Goal: Use online tool/utility: Utilize a website feature to perform a specific function

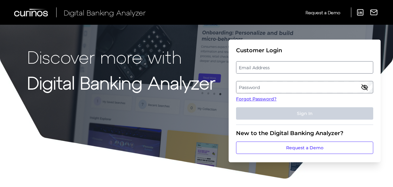
click at [245, 67] on label "Email Address" at bounding box center [304, 67] width 136 height 11
click at [245, 67] on input "email" at bounding box center [304, 67] width 137 height 12
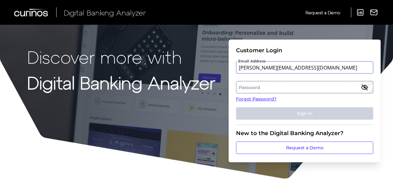
type input "[PERSON_NAME][EMAIL_ADDRESS][DOMAIN_NAME]"
click at [246, 85] on label "Password" at bounding box center [304, 87] width 136 height 11
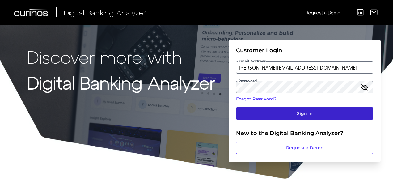
click at [300, 116] on button "Sign In" at bounding box center [304, 113] width 137 height 12
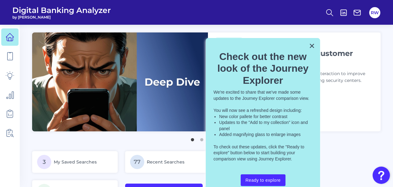
scroll to position [12, 0]
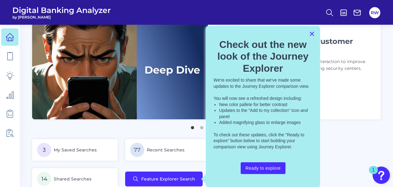
click at [312, 33] on button "×" at bounding box center [312, 34] width 6 height 10
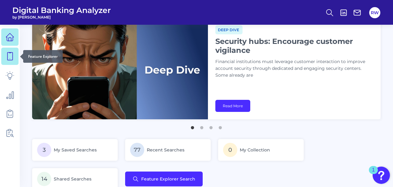
click at [11, 59] on icon at bounding box center [10, 56] width 9 height 9
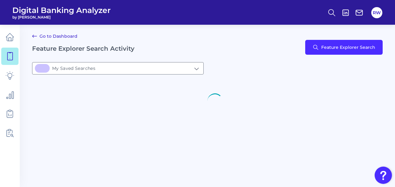
type input "3My Saved Searches"
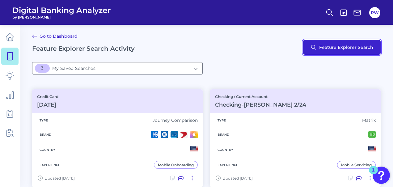
click at [318, 47] on button "Feature Explorer Search" at bounding box center [342, 47] width 78 height 15
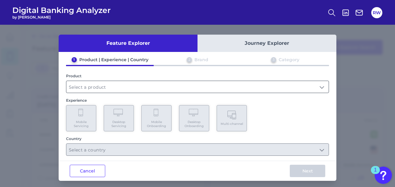
click at [317, 86] on input "text" at bounding box center [197, 87] width 262 height 12
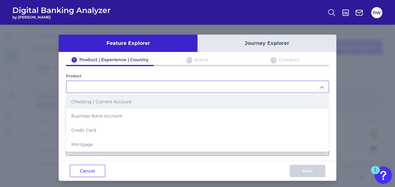
click at [184, 103] on li "Checking / Current Account" at bounding box center [197, 101] width 262 height 14
type input "Checking / Current Account"
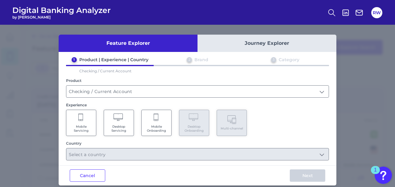
scroll to position [7, 0]
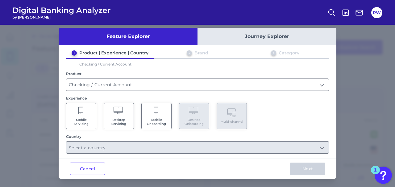
click at [152, 115] on Onboarding "Mobile Onboarding" at bounding box center [156, 116] width 30 height 26
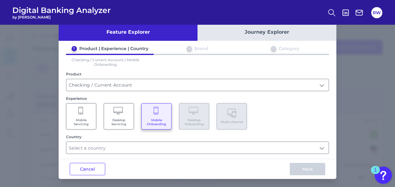
scroll to position [11, 0]
click at [137, 88] on input "Checking / Current Account" at bounding box center [197, 85] width 262 height 12
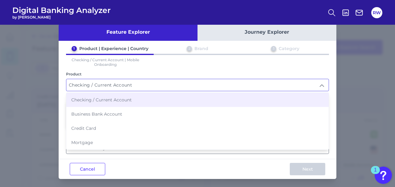
click at [148, 99] on li "Checking / Current Account" at bounding box center [197, 100] width 262 height 14
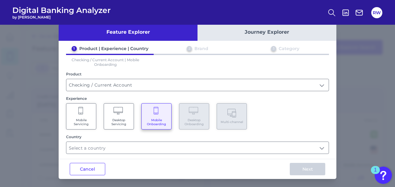
click at [161, 123] on span "Mobile Onboarding" at bounding box center [156, 122] width 23 height 8
click at [159, 146] on input "text" at bounding box center [197, 148] width 262 height 12
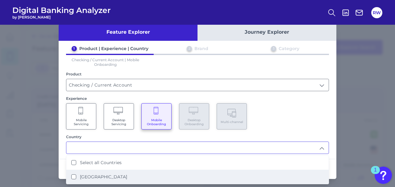
click at [72, 176] on States "[GEOGRAPHIC_DATA]" at bounding box center [73, 176] width 5 height 5
type input "Select all Countries"
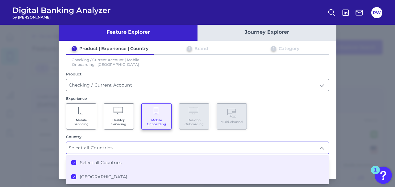
click at [167, 134] on div "Country" at bounding box center [197, 136] width 263 height 5
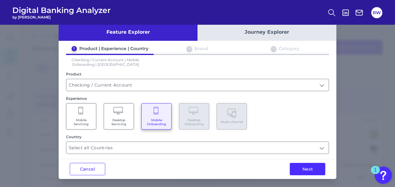
click at [298, 174] on div "Next" at bounding box center [308, 169] width 58 height 20
click at [304, 161] on div "Next" at bounding box center [308, 169] width 58 height 20
click at [305, 163] on button "Next" at bounding box center [308, 169] width 36 height 12
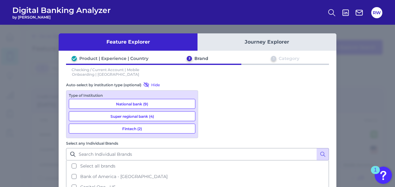
scroll to position [1, 0]
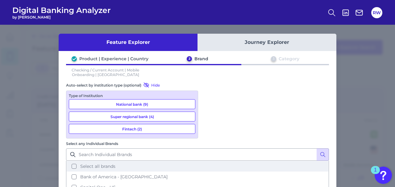
click at [210, 161] on button "Select all brands" at bounding box center [198, 166] width 262 height 10
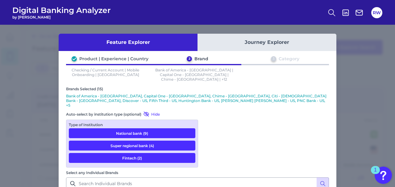
scroll to position [56, 0]
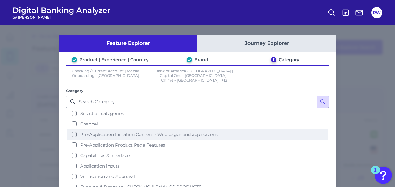
scroll to position [15, 0]
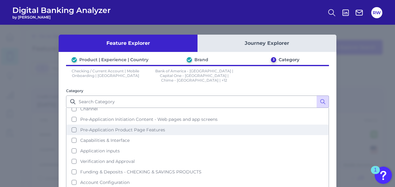
click at [71, 124] on button "Pre-Application Product Page Features" at bounding box center [198, 129] width 262 height 10
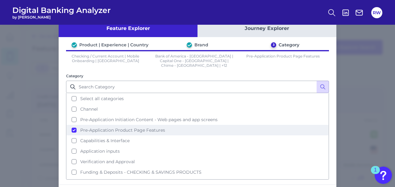
scroll to position [0, 0]
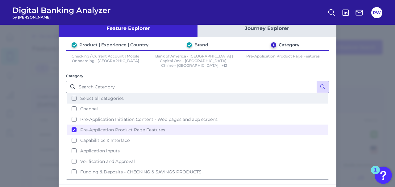
click at [73, 93] on button "Select all categories" at bounding box center [198, 98] width 262 height 10
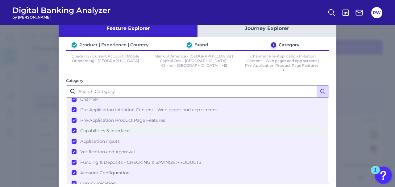
scroll to position [15, 0]
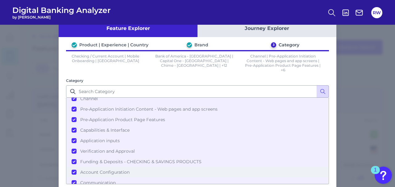
click at [250, 167] on button "Account Configuration" at bounding box center [198, 172] width 262 height 10
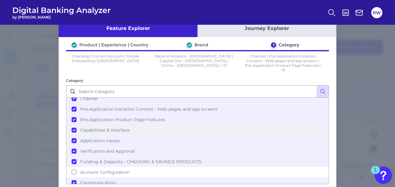
scroll to position [46, 0]
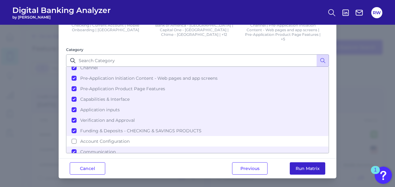
click at [300, 167] on button "Run Matrix" at bounding box center [308, 168] width 36 height 12
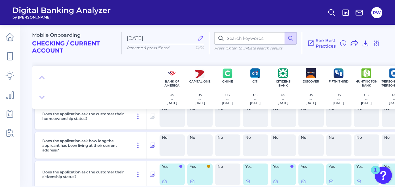
scroll to position [2221, 0]
drag, startPoint x: 167, startPoint y: 40, endPoint x: 115, endPoint y: 34, distance: 52.2
click at [115, 34] on div "Mobile Onboarding Checking / Current Account [DATE] Rename & press 'Enter' 11/5…" at bounding box center [212, 41] width 361 height 42
type input "CkgJourney"
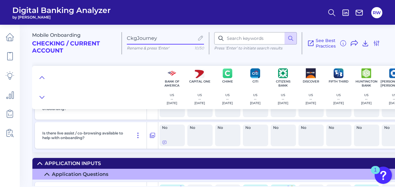
scroll to position [1966, 0]
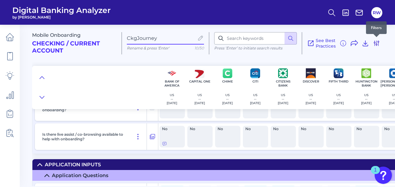
click at [376, 42] on icon at bounding box center [376, 43] width 5 height 5
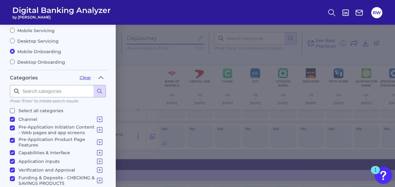
scroll to position [40, 0]
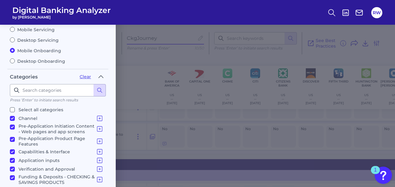
click at [14, 58] on label "Desktop Onboarding" at bounding box center [58, 61] width 96 height 6
click at [14, 58] on input "Desktop Onboarding" at bounding box center [12, 60] width 5 height 5
radio input "true"
radio input "false"
checkbox input "true"
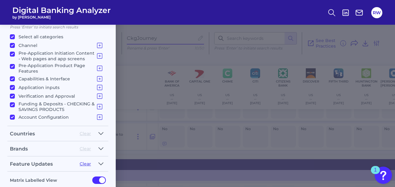
scroll to position [113, 0]
click at [101, 42] on icon at bounding box center [99, 45] width 7 height 7
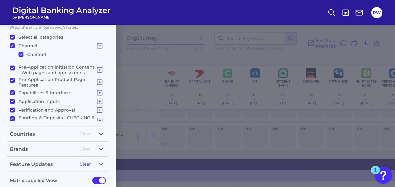
click at [101, 41] on li "Channel Channel" at bounding box center [58, 52] width 96 height 22
click at [97, 44] on icon at bounding box center [99, 45] width 7 height 7
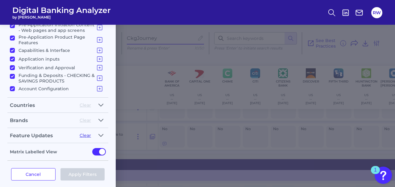
scroll to position [0, 0]
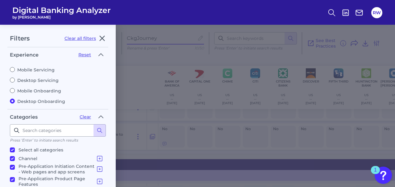
click at [120, 25] on div "Filters Clear all filters Experience Reset Mobile Servicing Desktop Servicing M…" at bounding box center [197, 106] width 395 height 162
click at [103, 39] on icon "button" at bounding box center [102, 38] width 7 height 7
radio input "true"
radio input "false"
checkbox input "false"
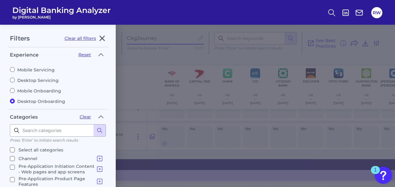
checkbox input "false"
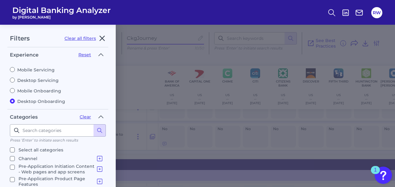
checkbox input "false"
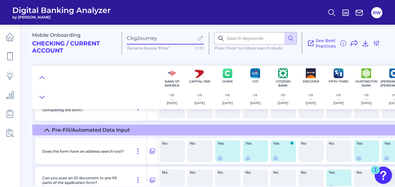
scroll to position [1667, 0]
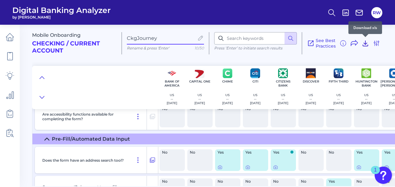
click at [366, 44] on icon at bounding box center [365, 43] width 5 height 5
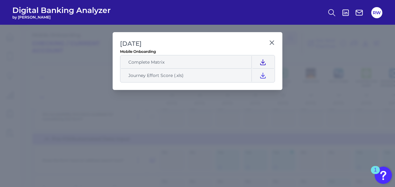
click at [264, 64] on icon at bounding box center [262, 61] width 7 height 7
click at [263, 73] on icon at bounding box center [263, 75] width 5 height 5
